Goal: Find specific page/section: Find specific page/section

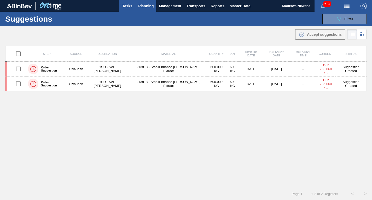
click at [125, 5] on span "Tasks" at bounding box center [126, 6] width 11 height 6
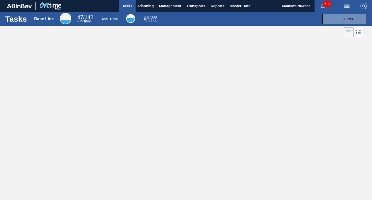
click at [125, 5] on span "Tasks" at bounding box center [126, 6] width 11 height 6
click at [347, 19] on span "Filter" at bounding box center [348, 19] width 9 height 4
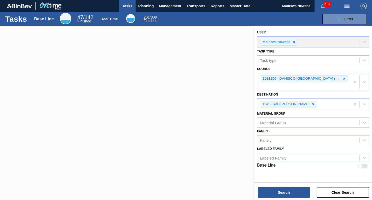
click at [293, 42] on div "User Mautswa Nkwana" at bounding box center [313, 38] width 112 height 19
click at [294, 42] on div "User Mautswa Nkwana" at bounding box center [313, 38] width 112 height 19
click at [344, 78] on icon at bounding box center [344, 79] width 4 height 4
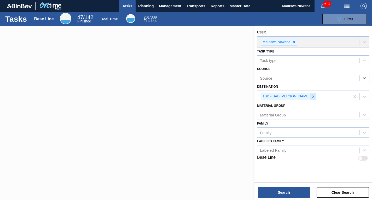
click at [312, 97] on icon at bounding box center [313, 97] width 4 height 4
click at [238, 102] on div at bounding box center [186, 126] width 372 height 200
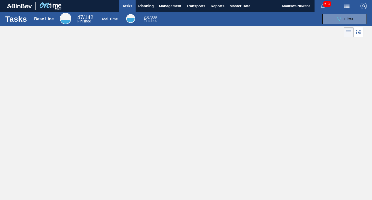
click at [126, 5] on span "Tasks" at bounding box center [126, 6] width 11 height 6
click at [146, 5] on span "Planning" at bounding box center [145, 6] width 15 height 6
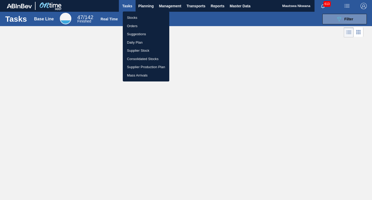
click at [136, 17] on li "Stocks" at bounding box center [146, 18] width 46 height 8
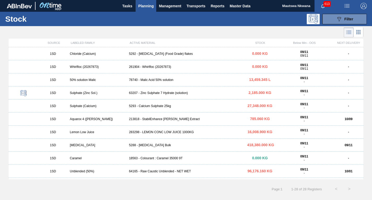
click at [145, 4] on span "Planning" at bounding box center [145, 6] width 15 height 6
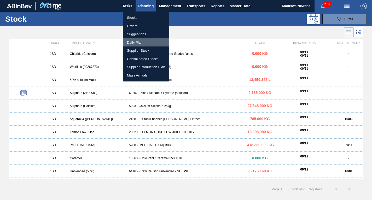
click at [133, 41] on li "Daily Plan" at bounding box center [146, 42] width 46 height 8
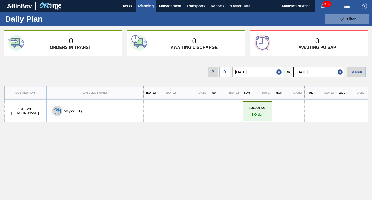
click at [144, 7] on span "Planning" at bounding box center [145, 6] width 15 height 6
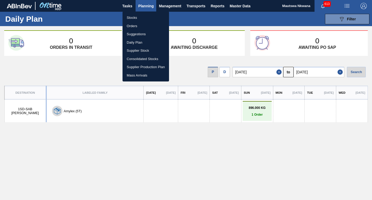
click at [133, 25] on li "Orders" at bounding box center [145, 26] width 46 height 8
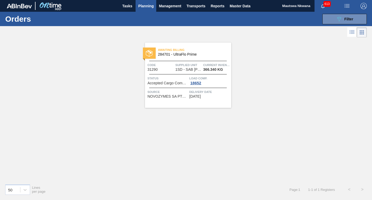
click at [143, 4] on span "Planning" at bounding box center [145, 6] width 15 height 6
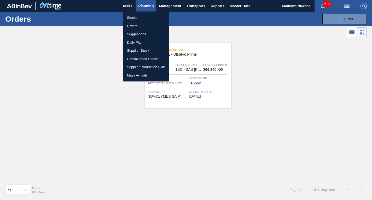
click at [132, 26] on li "Orders" at bounding box center [146, 26] width 46 height 8
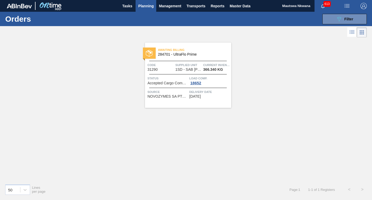
click at [141, 6] on span "Planning" at bounding box center [145, 6] width 15 height 6
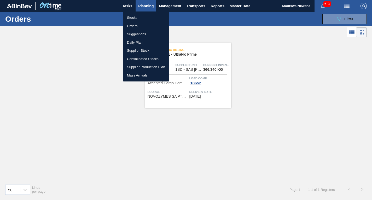
click at [131, 16] on li "Stocks" at bounding box center [146, 18] width 46 height 8
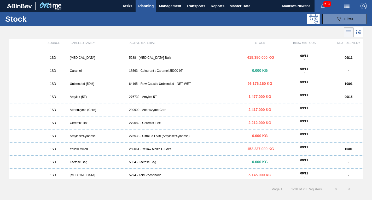
scroll to position [131, 0]
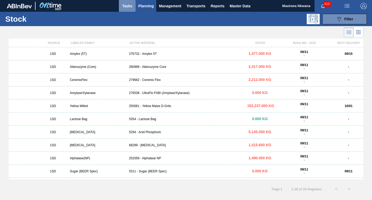
click at [126, 7] on span "Tasks" at bounding box center [126, 6] width 11 height 6
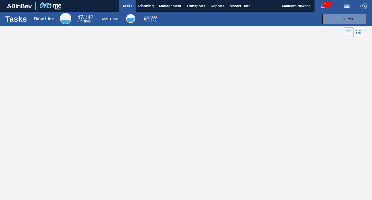
click at [126, 6] on span "Tasks" at bounding box center [126, 6] width 11 height 6
click at [141, 5] on span "Planning" at bounding box center [145, 6] width 15 height 6
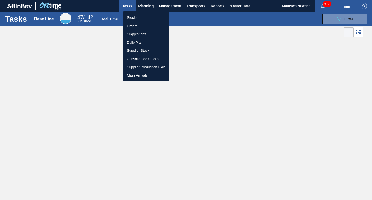
click at [139, 17] on li "Stocks" at bounding box center [146, 18] width 46 height 8
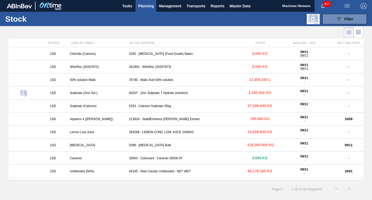
click at [158, 121] on div "213818 - StabilEnhance Rosemary Extract" at bounding box center [186, 119] width 118 height 4
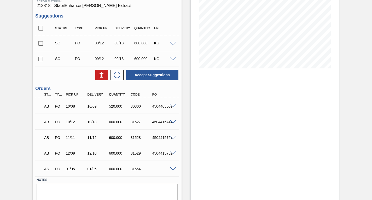
scroll to position [103, 0]
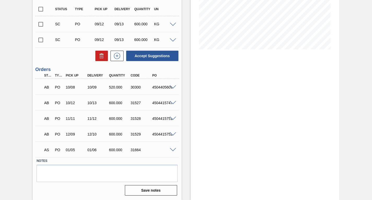
click at [171, 150] on span at bounding box center [173, 150] width 6 height 4
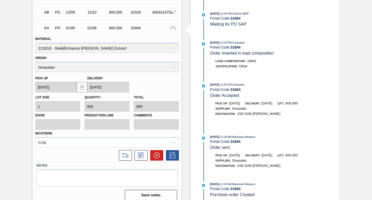
scroll to position [230, 0]
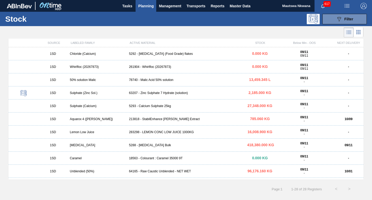
click at [141, 4] on span "Planning" at bounding box center [145, 6] width 15 height 6
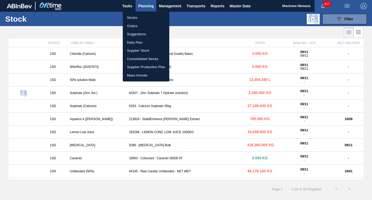
click at [131, 42] on li "Daily Plan" at bounding box center [146, 42] width 46 height 8
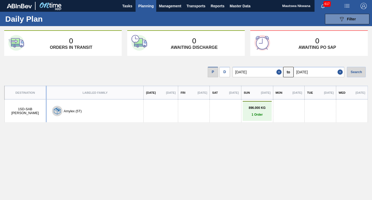
click at [143, 7] on span "Planning" at bounding box center [145, 6] width 15 height 6
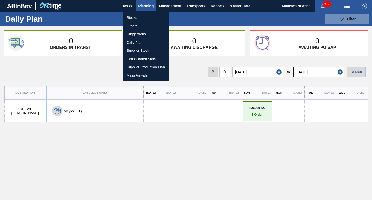
click at [131, 25] on li "Orders" at bounding box center [145, 26] width 46 height 8
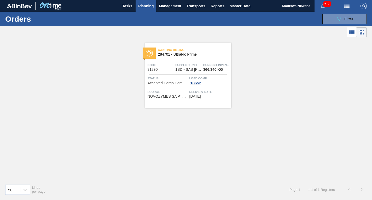
click at [145, 6] on span "Planning" at bounding box center [145, 6] width 15 height 6
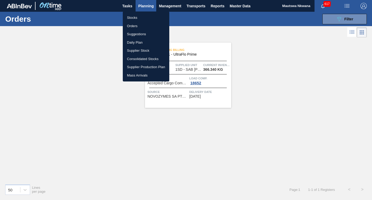
click at [132, 16] on li "Stocks" at bounding box center [146, 18] width 46 height 8
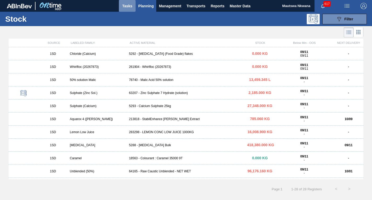
click at [129, 7] on span "Tasks" at bounding box center [126, 6] width 11 height 6
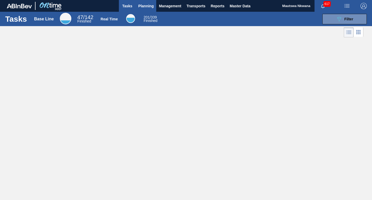
click at [140, 5] on span "Planning" at bounding box center [145, 6] width 15 height 6
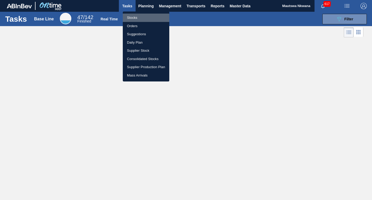
click at [136, 16] on li "Stocks" at bounding box center [146, 18] width 46 height 8
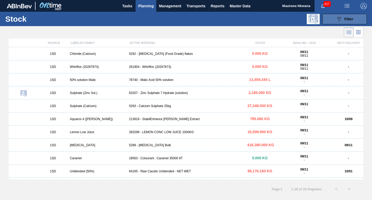
click at [336, 16] on icon "089F7B8B-B2A5-4AFE-B5C0-19BA573D28AC" at bounding box center [339, 19] width 6 height 6
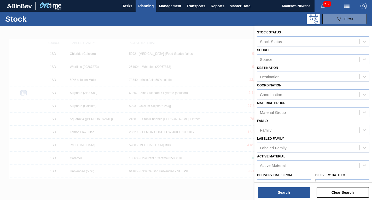
click at [173, 17] on div "089F7B8B-B2A5-4AFE-B5C0-19BA573D28AC Filter" at bounding box center [224, 19] width 290 height 10
click at [125, 5] on span "Tasks" at bounding box center [126, 6] width 11 height 6
